Goal: Unclear: Browse casually

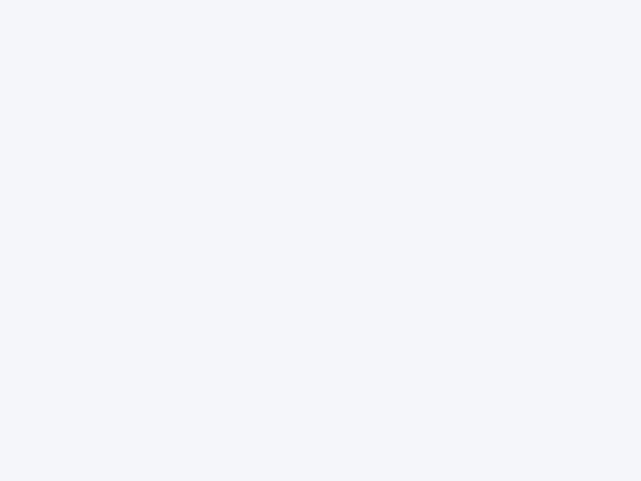
click at [320, 240] on div at bounding box center [320, 240] width 641 height 481
